Goal: Task Accomplishment & Management: Manage account settings

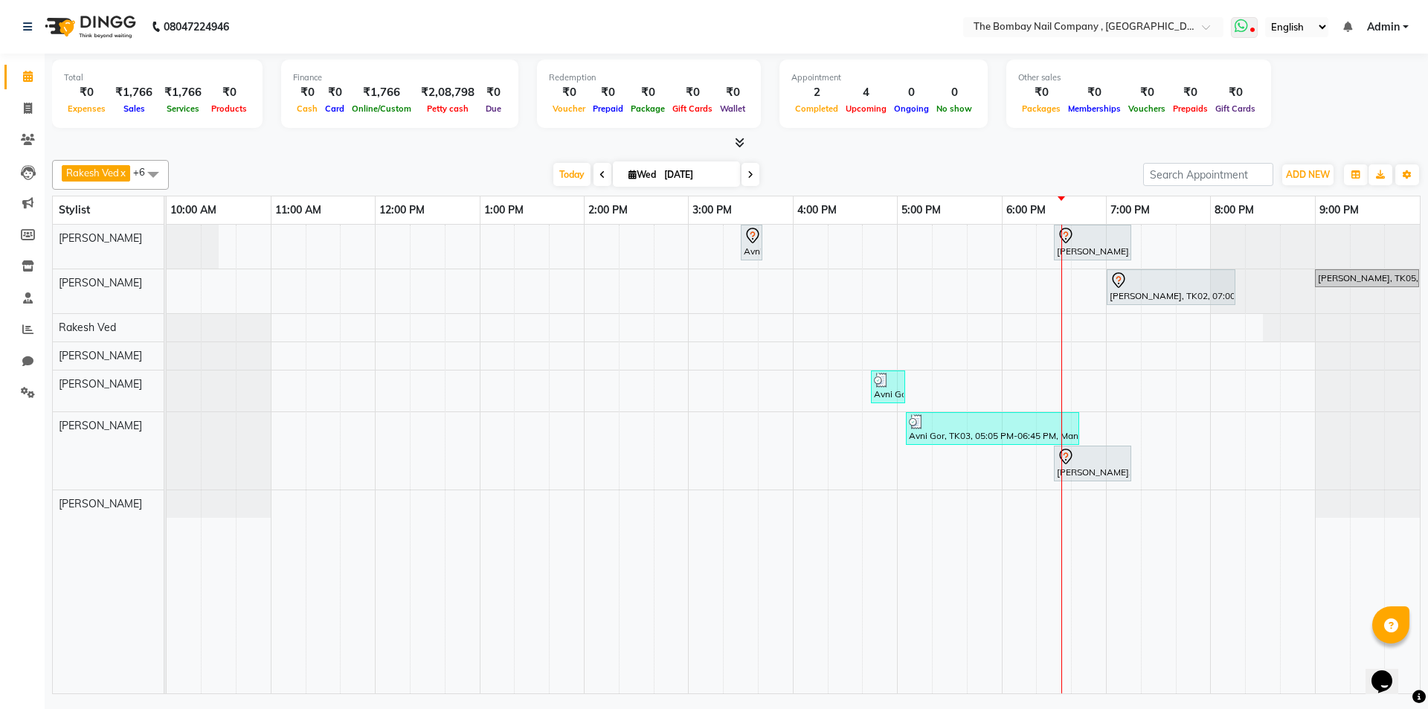
click at [1247, 22] on icon at bounding box center [1241, 26] width 13 height 15
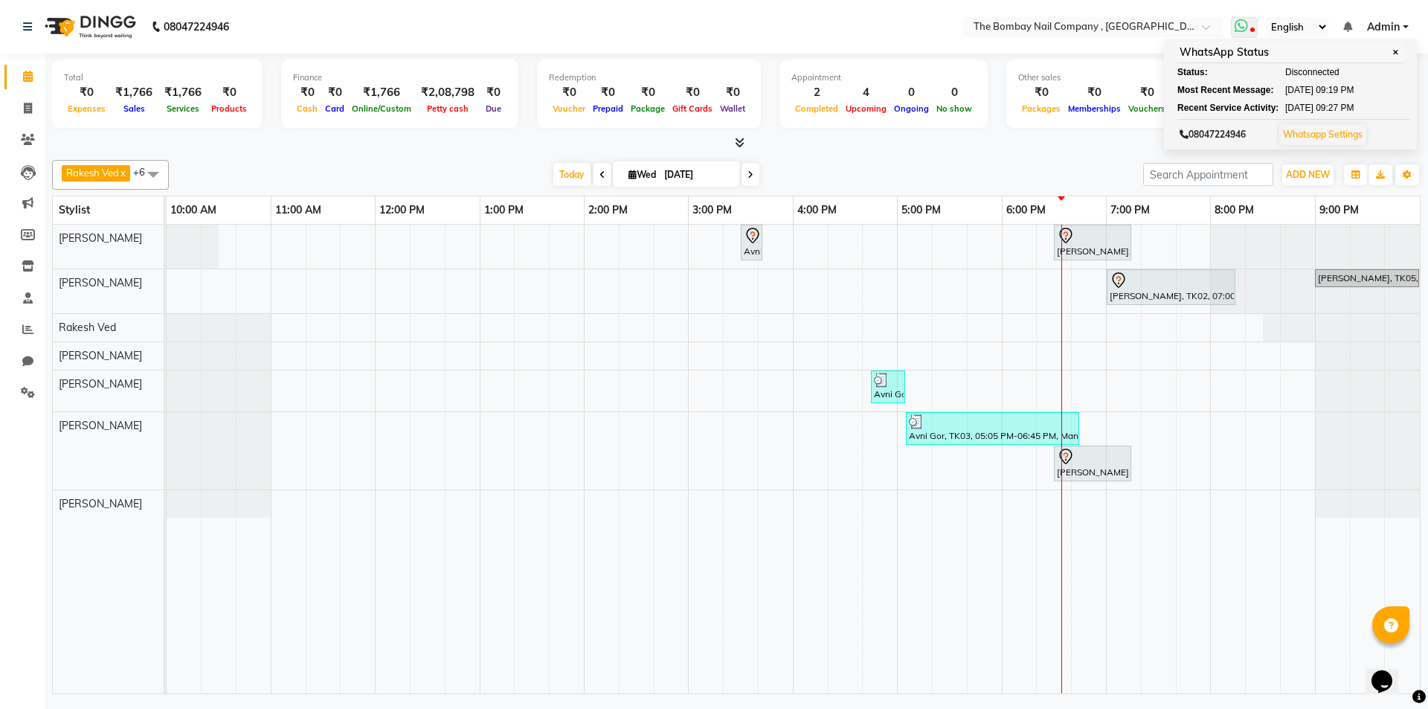
click at [1308, 135] on link "Whatsapp Settings" at bounding box center [1323, 134] width 80 height 11
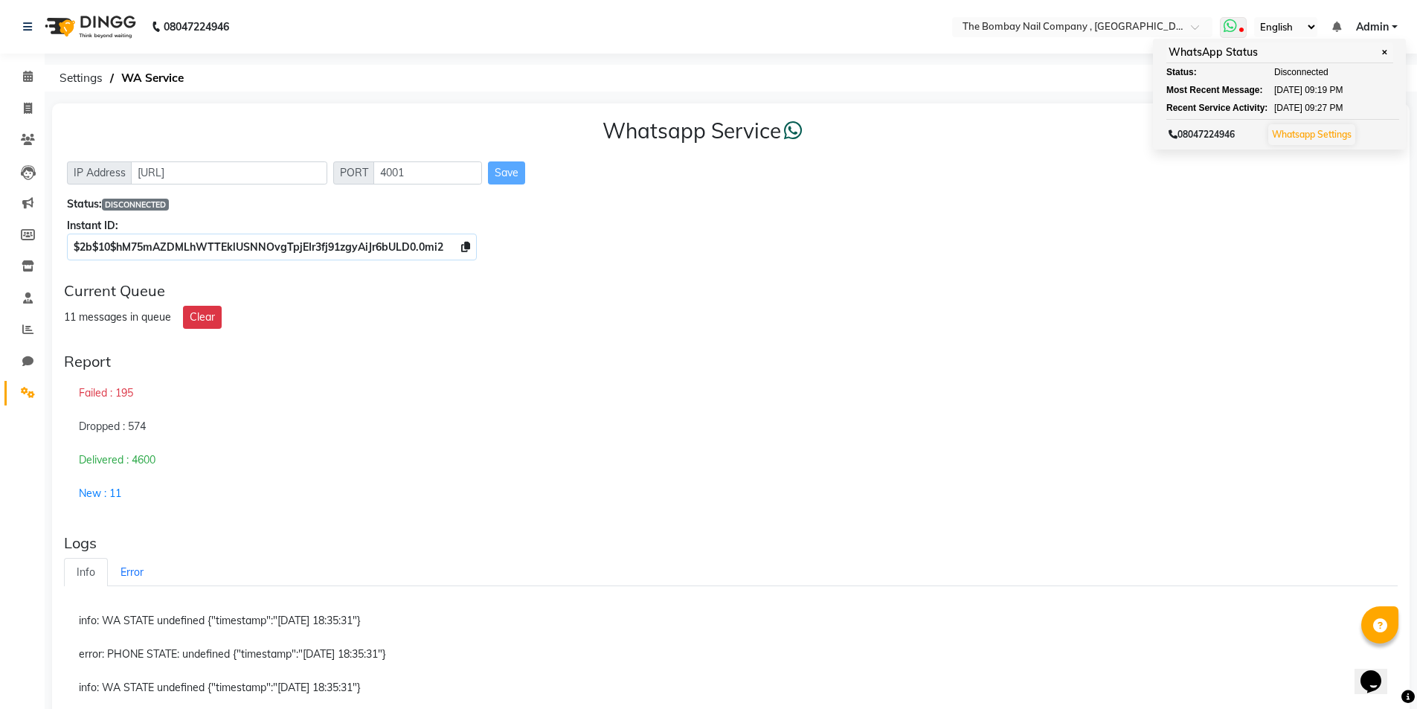
click at [1386, 48] on span "✕" at bounding box center [1384, 52] width 13 height 11
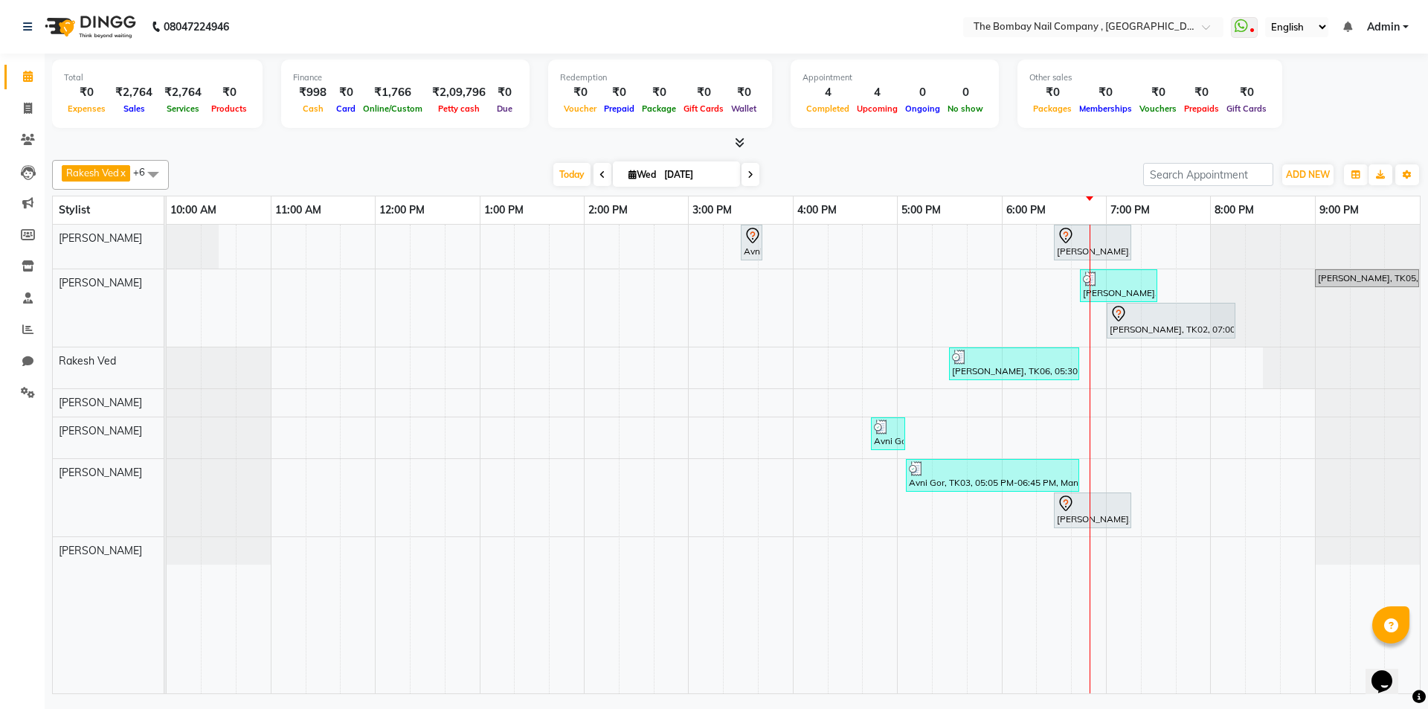
click at [1390, 22] on span "Admin" at bounding box center [1383, 27] width 33 height 16
click at [1329, 100] on link "Sign out" at bounding box center [1332, 102] width 136 height 23
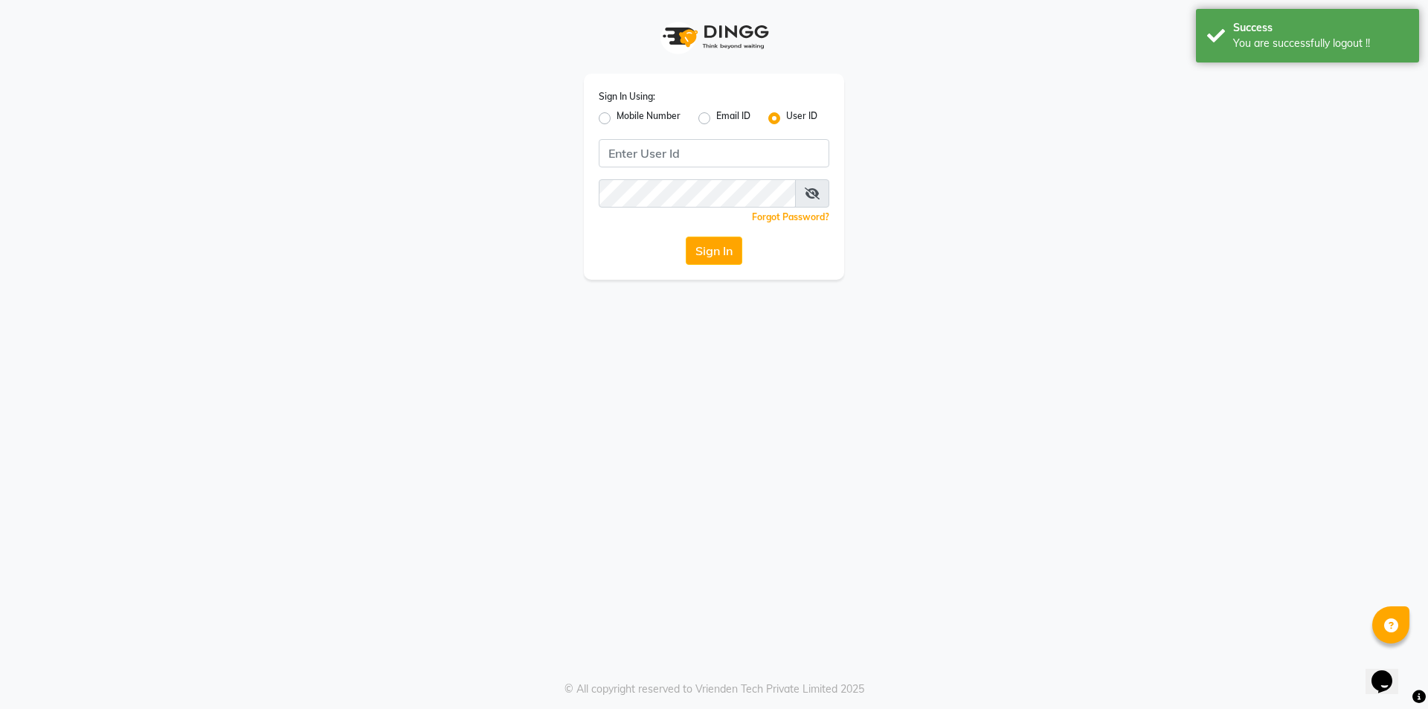
click at [617, 118] on label "Mobile Number" at bounding box center [649, 118] width 64 height 18
click at [617, 118] on input "Mobile Number" at bounding box center [622, 114] width 10 height 10
radio input "true"
radio input "false"
click at [672, 152] on input "Username" at bounding box center [739, 153] width 181 height 28
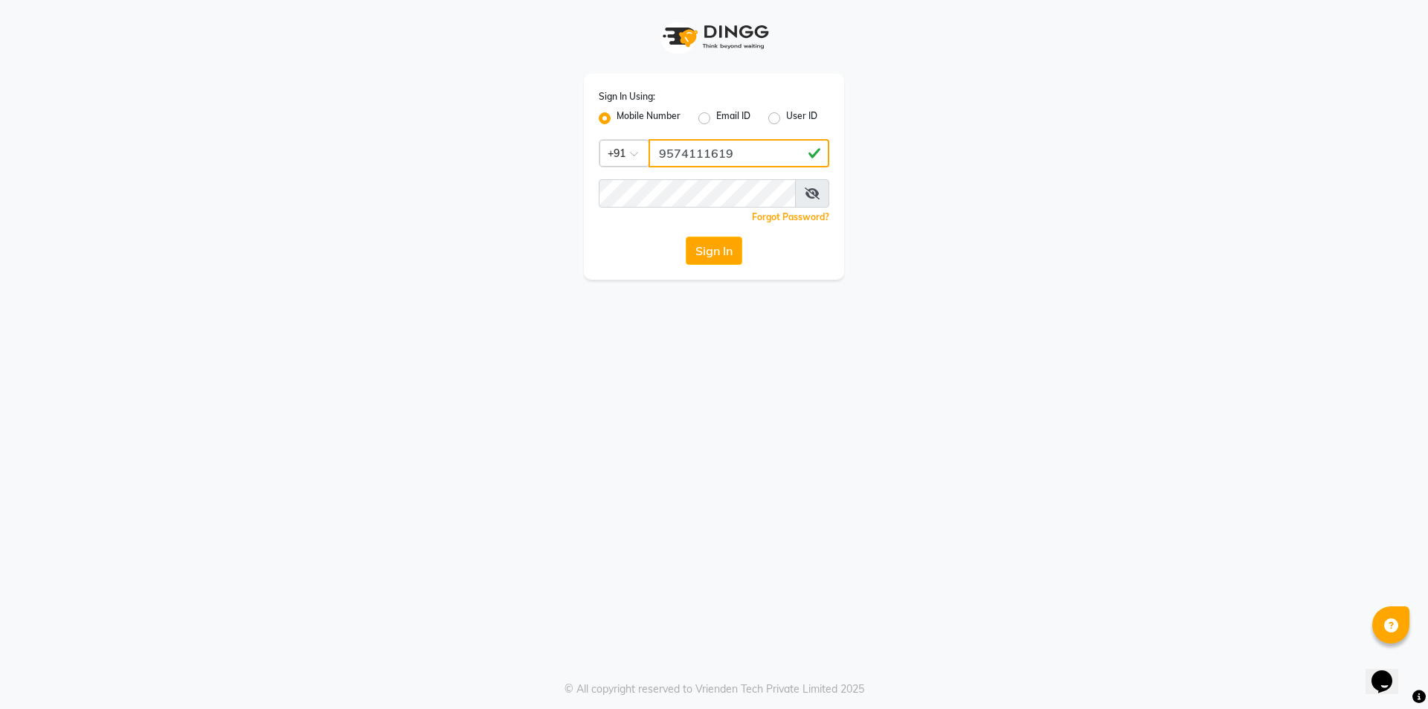
type input "9574111619"
click at [708, 259] on button "Sign In" at bounding box center [714, 251] width 57 height 28
